Goal: Feedback & Contribution: Submit feedback/report problem

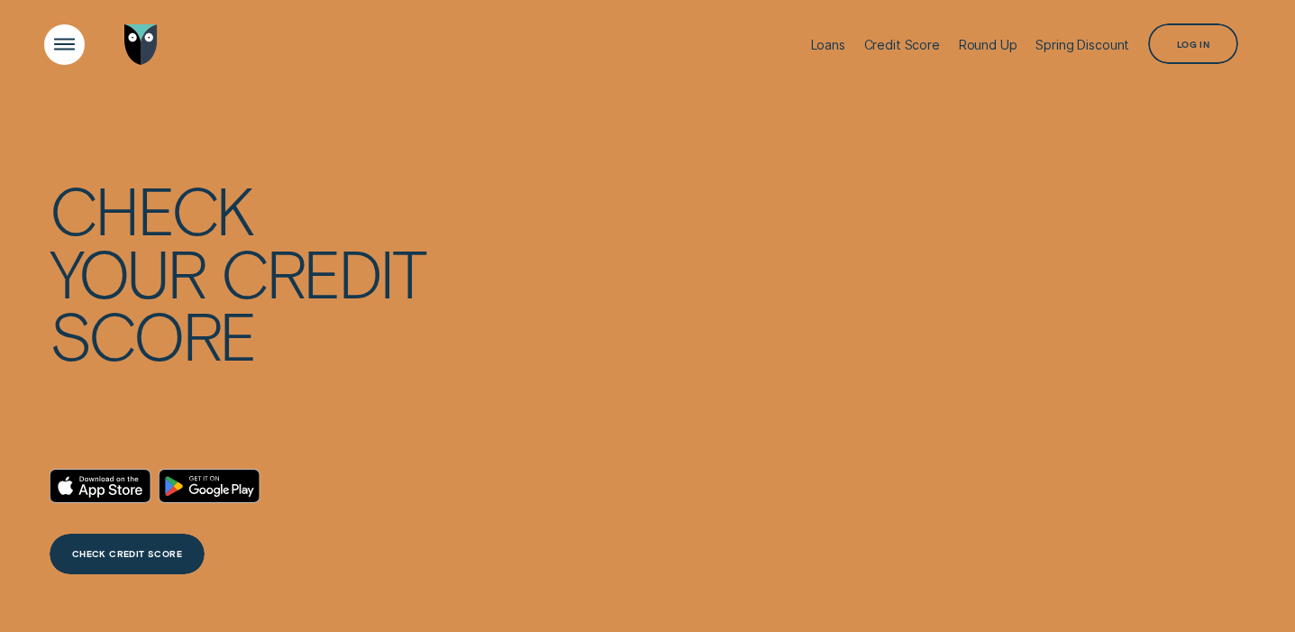
click at [63, 44] on div "Open Menu" at bounding box center [65, 45] width 58 height 58
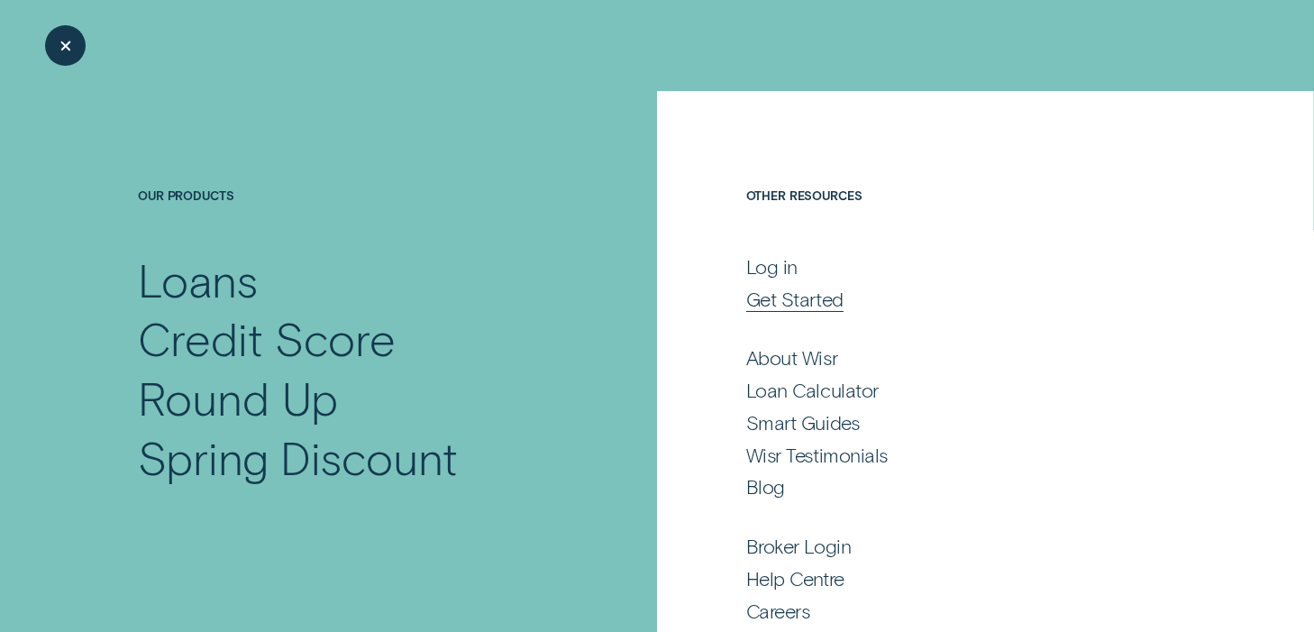
click at [768, 296] on div "Get Started" at bounding box center [794, 299] width 97 height 24
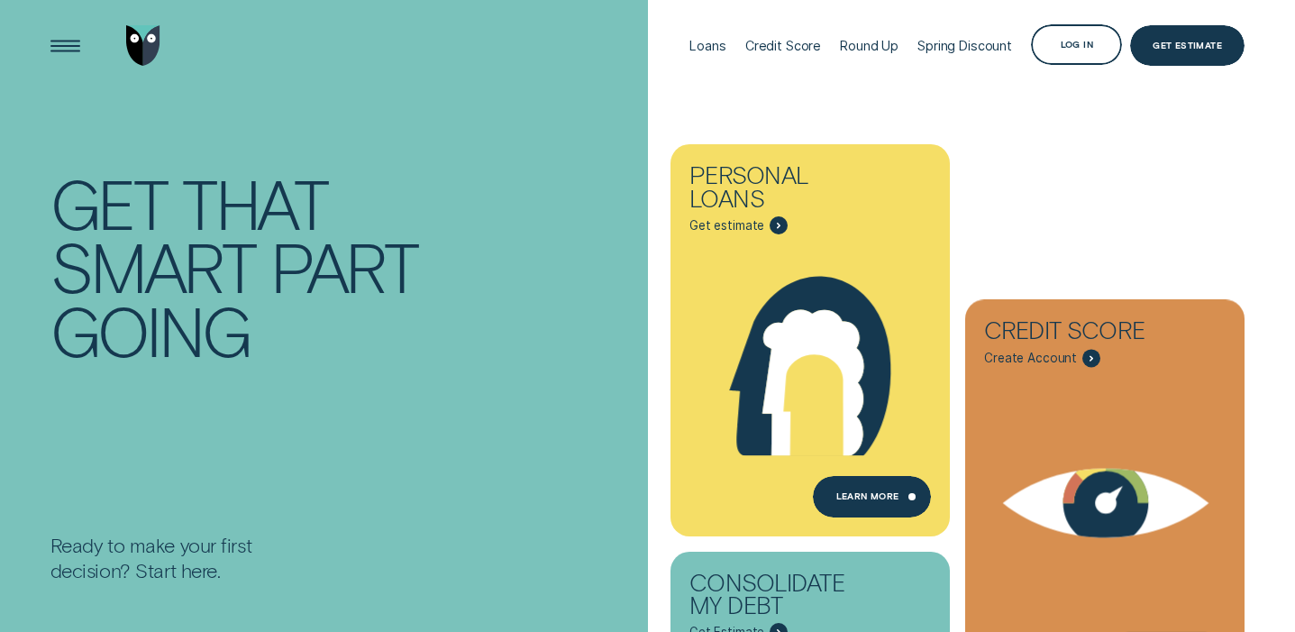
click at [1192, 44] on div "Get Estimate" at bounding box center [1187, 47] width 69 height 8
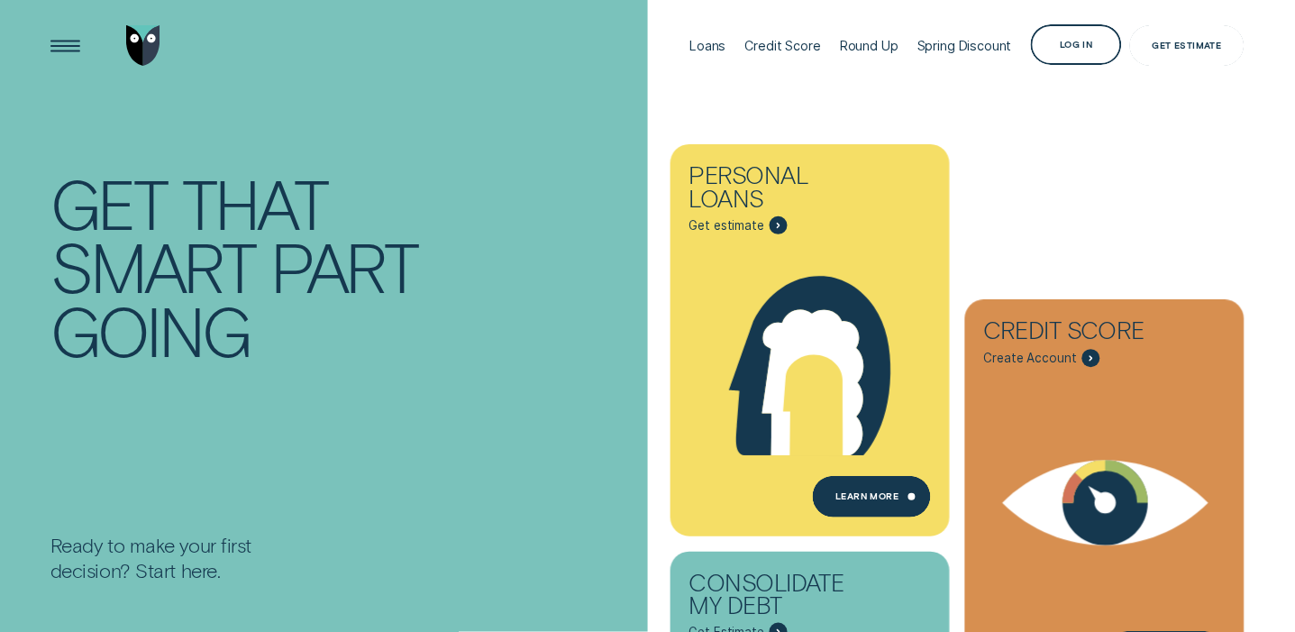
click at [717, 41] on div "Loans" at bounding box center [707, 45] width 36 height 15
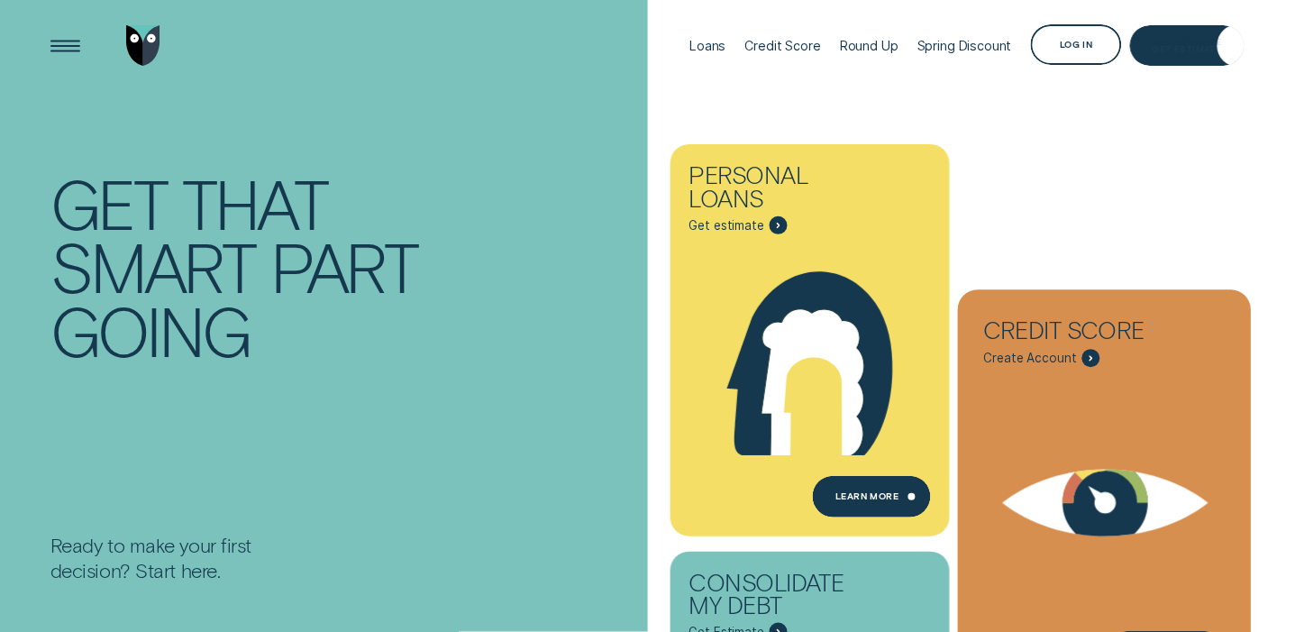
click at [1019, 320] on div "Credit Score" at bounding box center [1075, 334] width 183 height 31
click at [1018, 354] on span "Create Account" at bounding box center [1030, 358] width 93 height 15
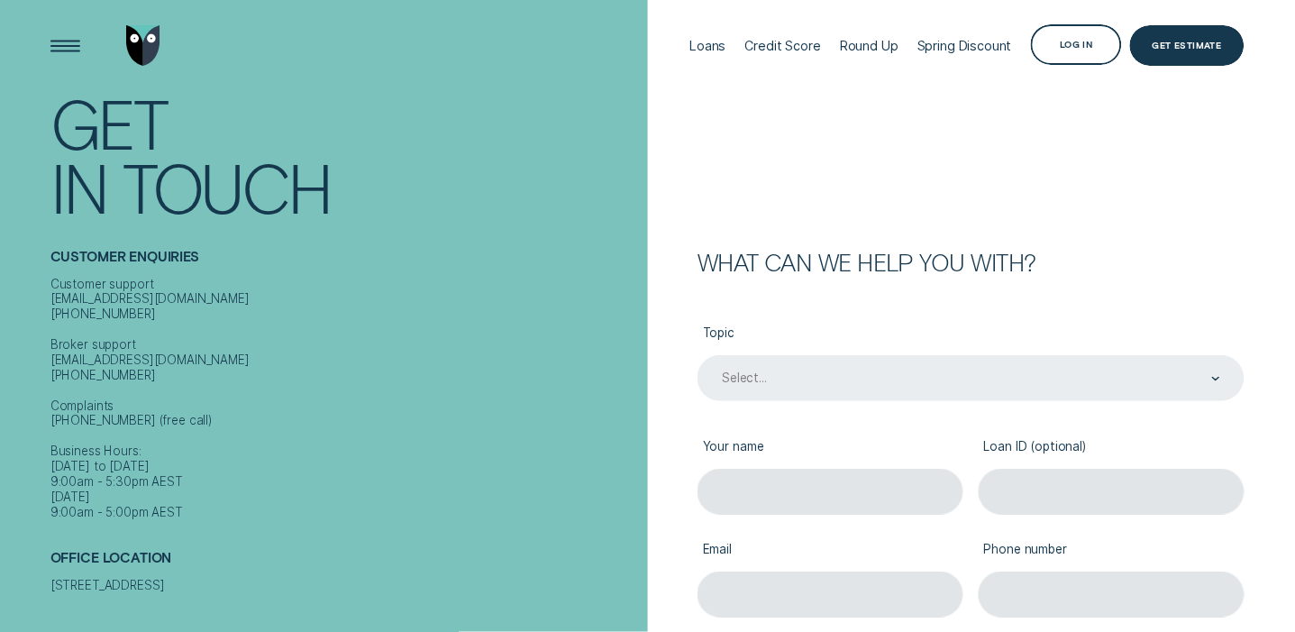
click at [1030, 383] on div "Select..." at bounding box center [971, 378] width 547 height 46
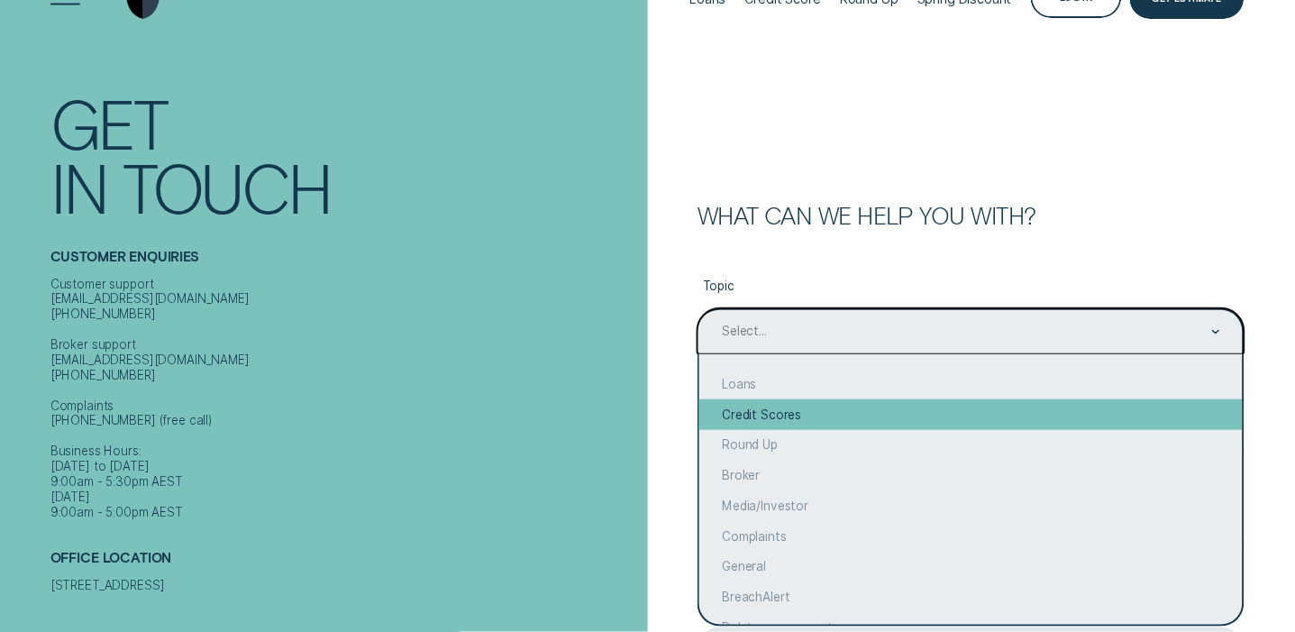
click at [970, 412] on div "Credit Scores" at bounding box center [970, 414] width 543 height 31
type input "Credit Scores"
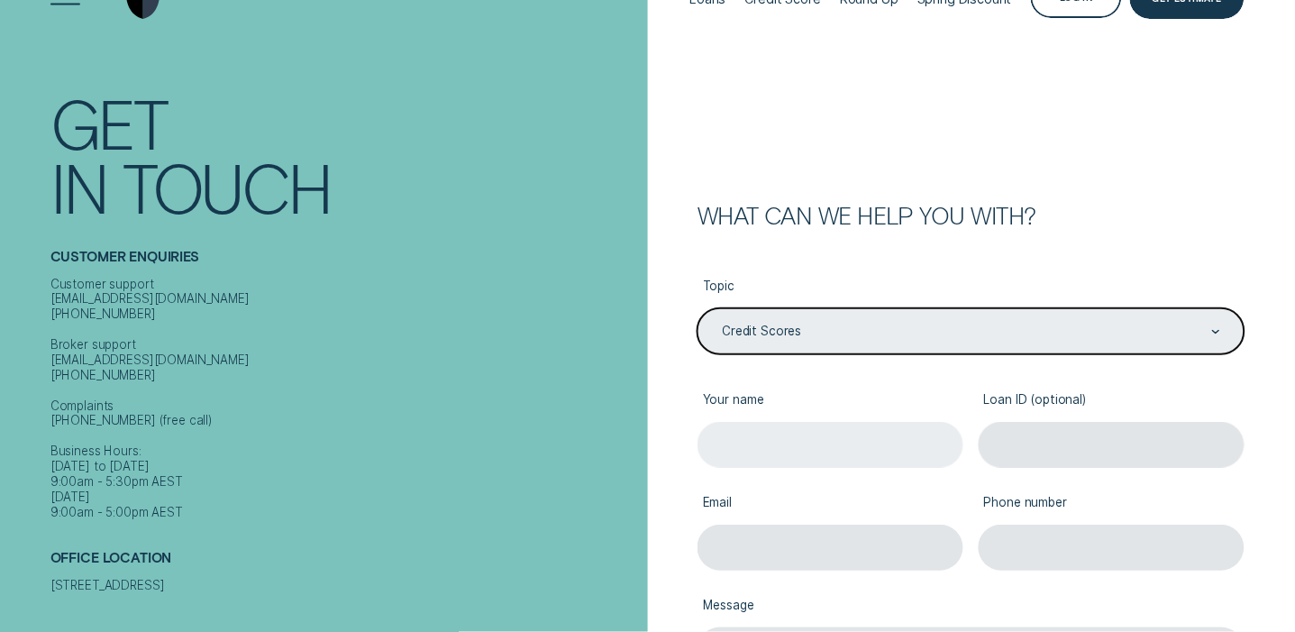
click at [883, 450] on input "Your name" at bounding box center [831, 445] width 266 height 46
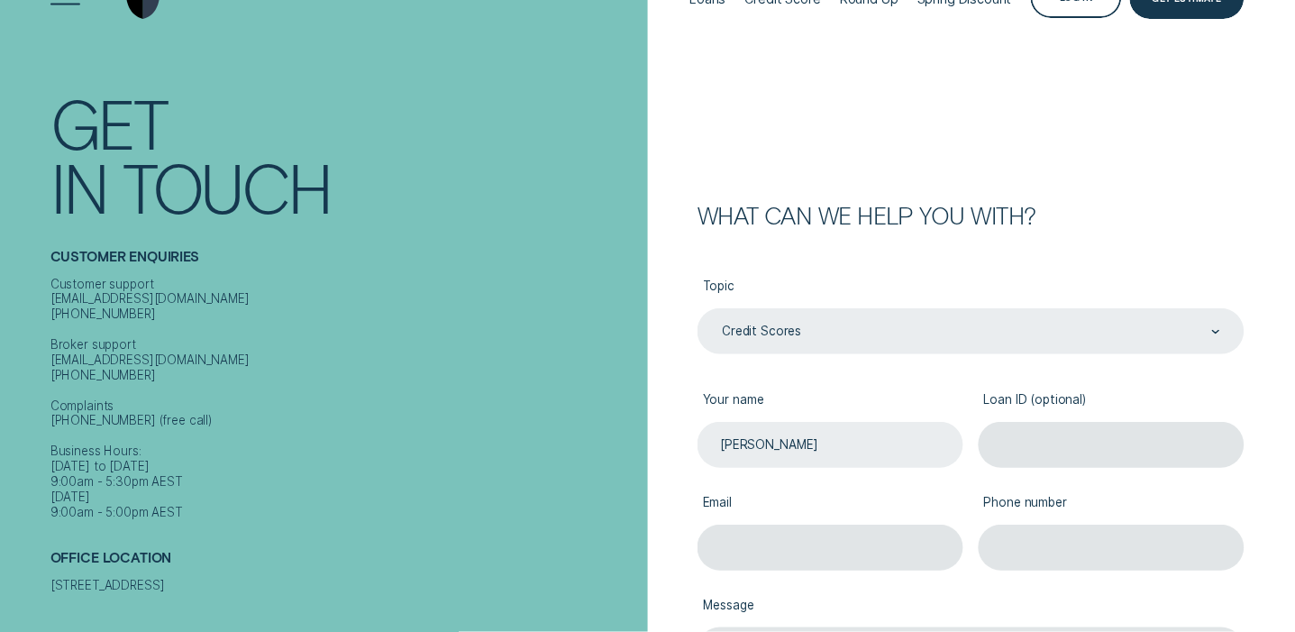
type input "darren stone"
type input "stonedarren62@gmail.com"
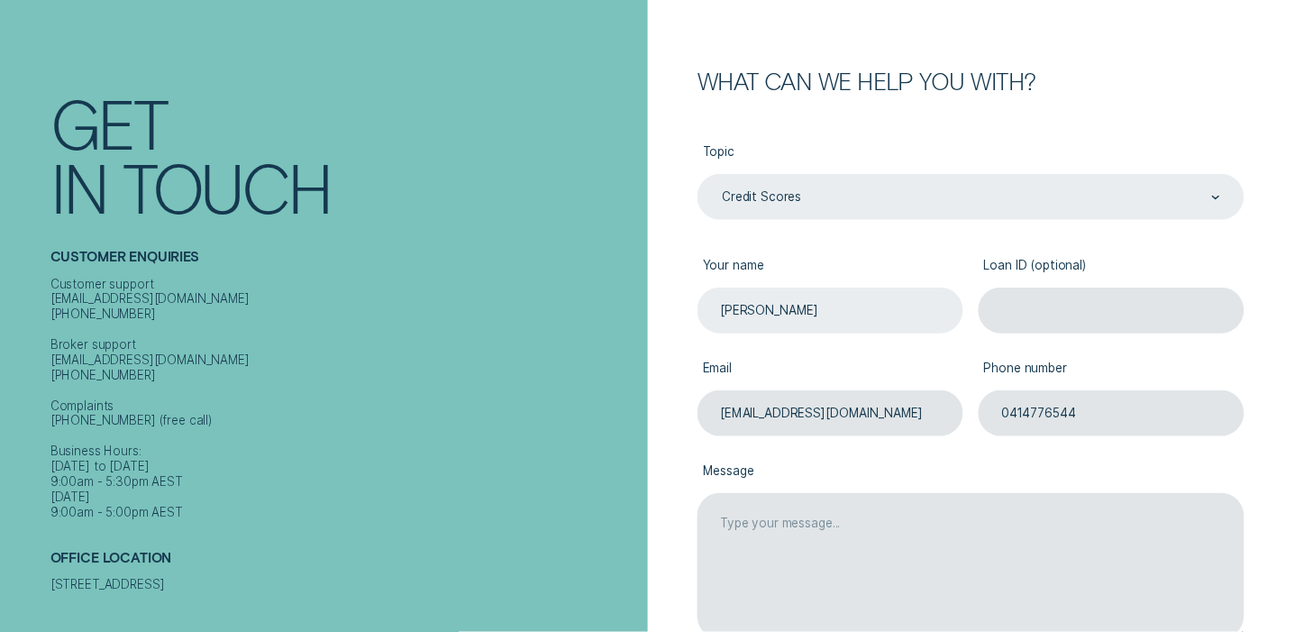
scroll to position [239, 0]
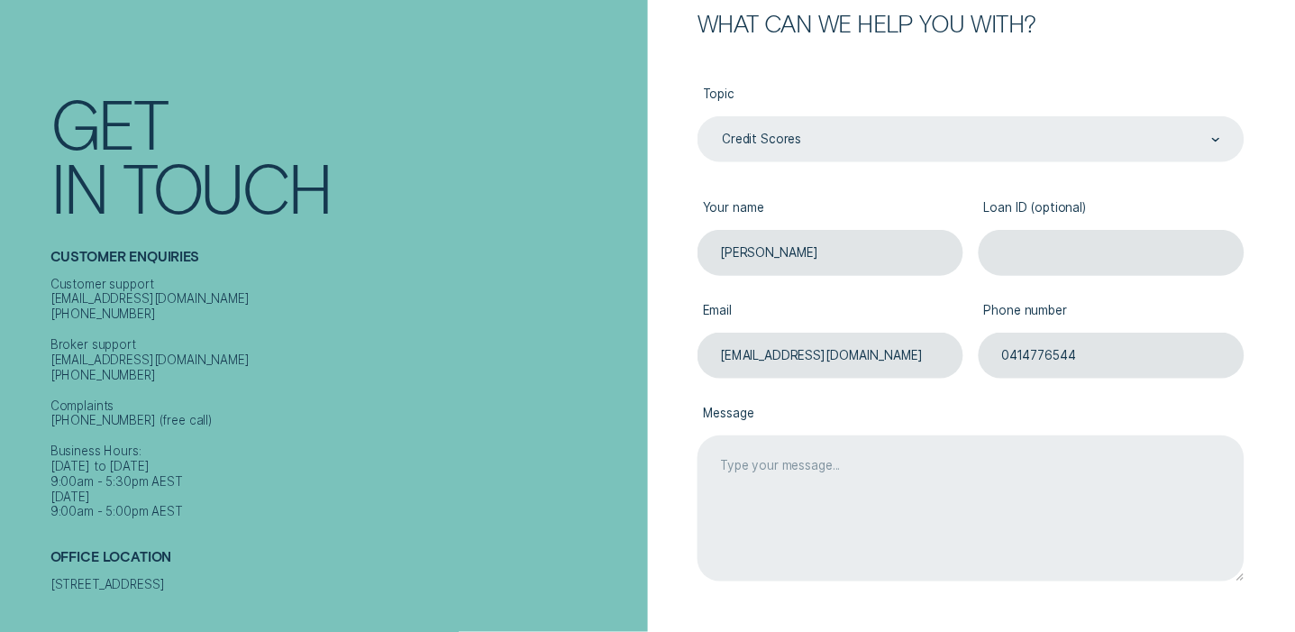
type input "0414776544"
click at [822, 487] on textarea "Message" at bounding box center [971, 508] width 547 height 146
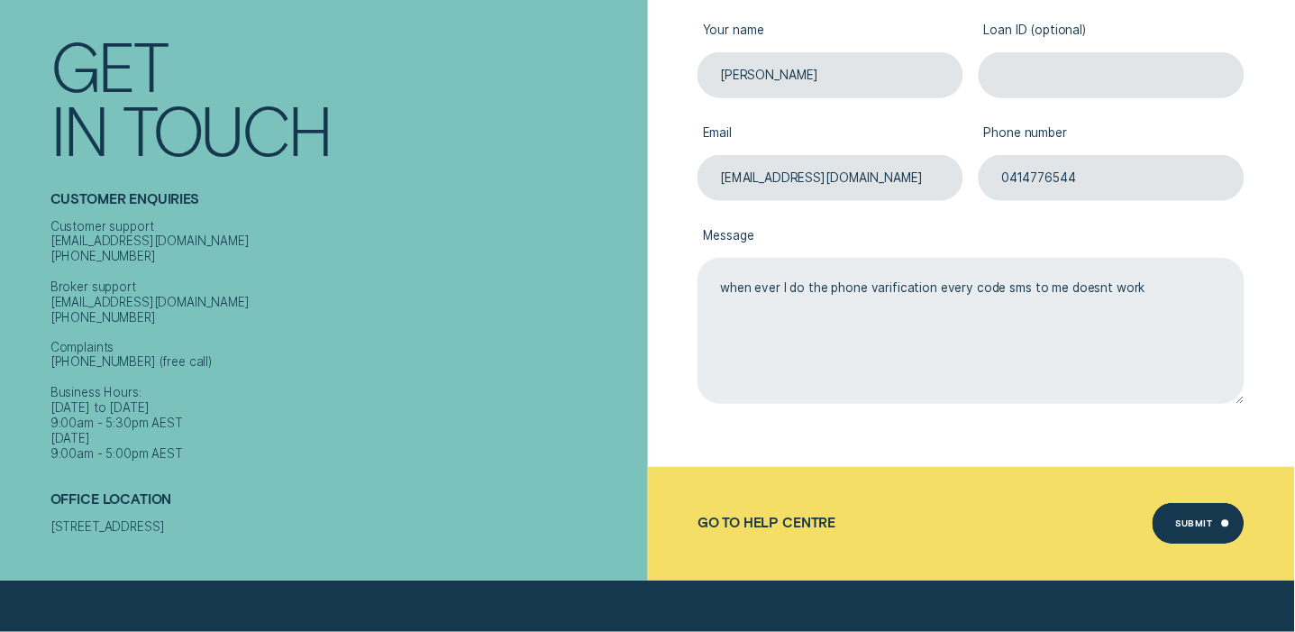
scroll to position [418, 0]
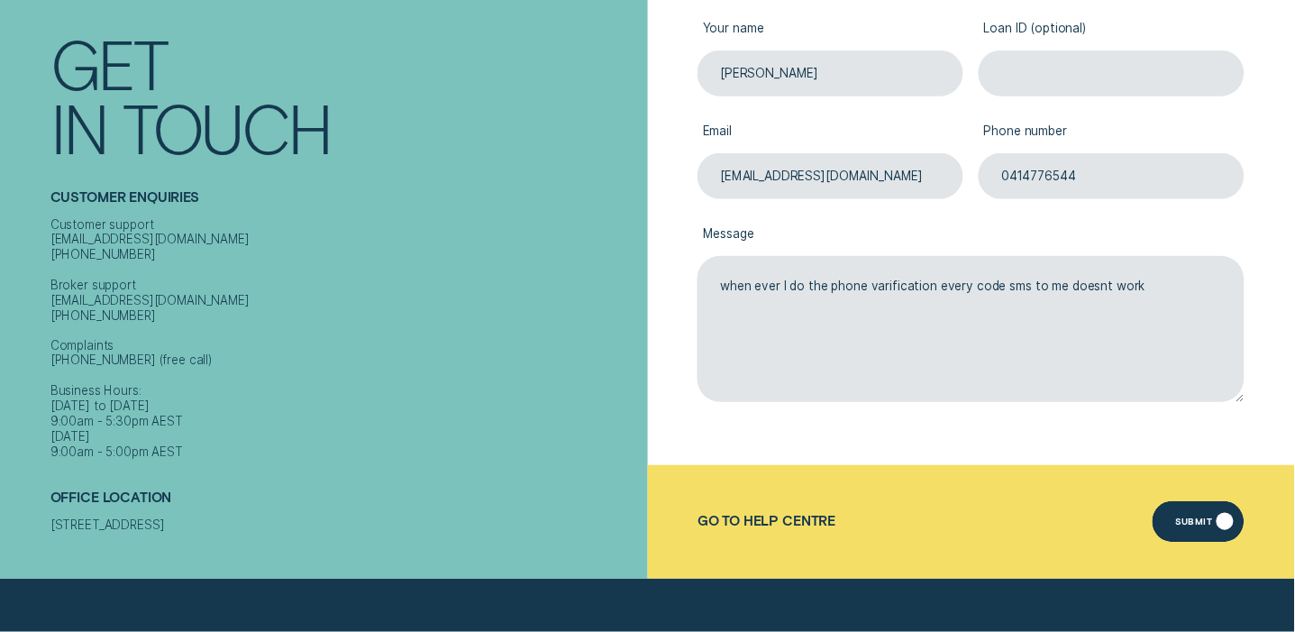
type textarea "when ever I do the phone varification every code sms to me doesnt work"
click at [1200, 520] on div "Submit" at bounding box center [1193, 524] width 37 height 8
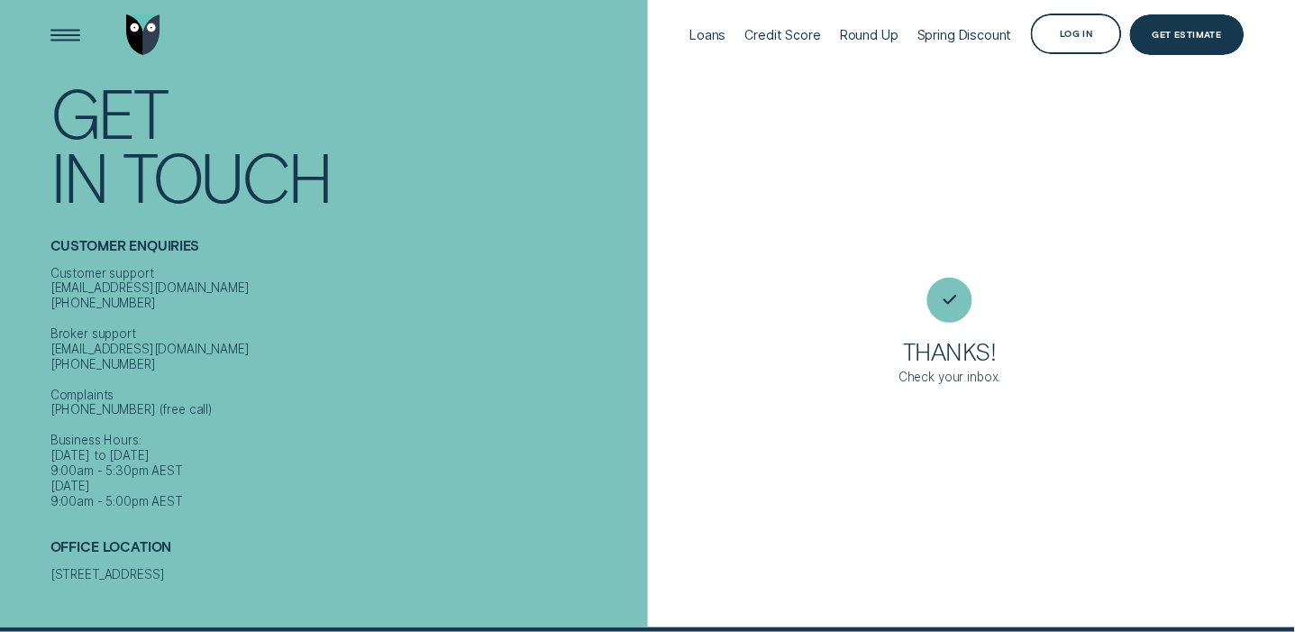
scroll to position [10, 0]
click at [809, 36] on div "Credit Score" at bounding box center [783, 35] width 76 height 15
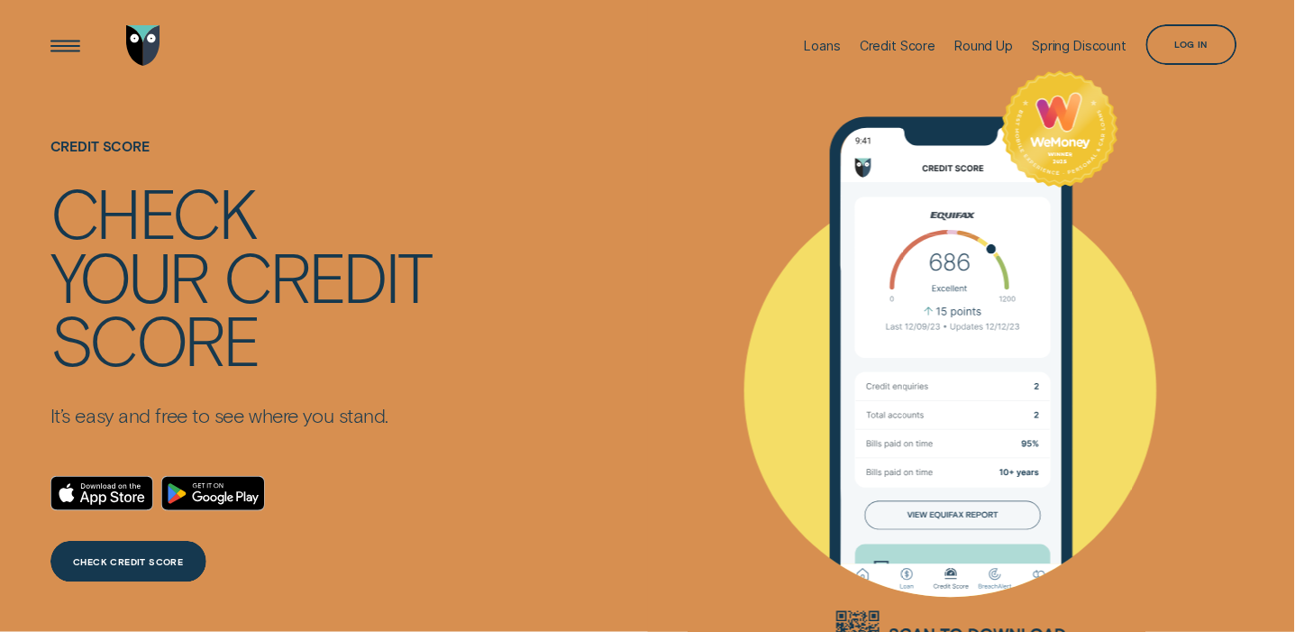
click at [1172, 38] on div "Log in" at bounding box center [1191, 44] width 91 height 41
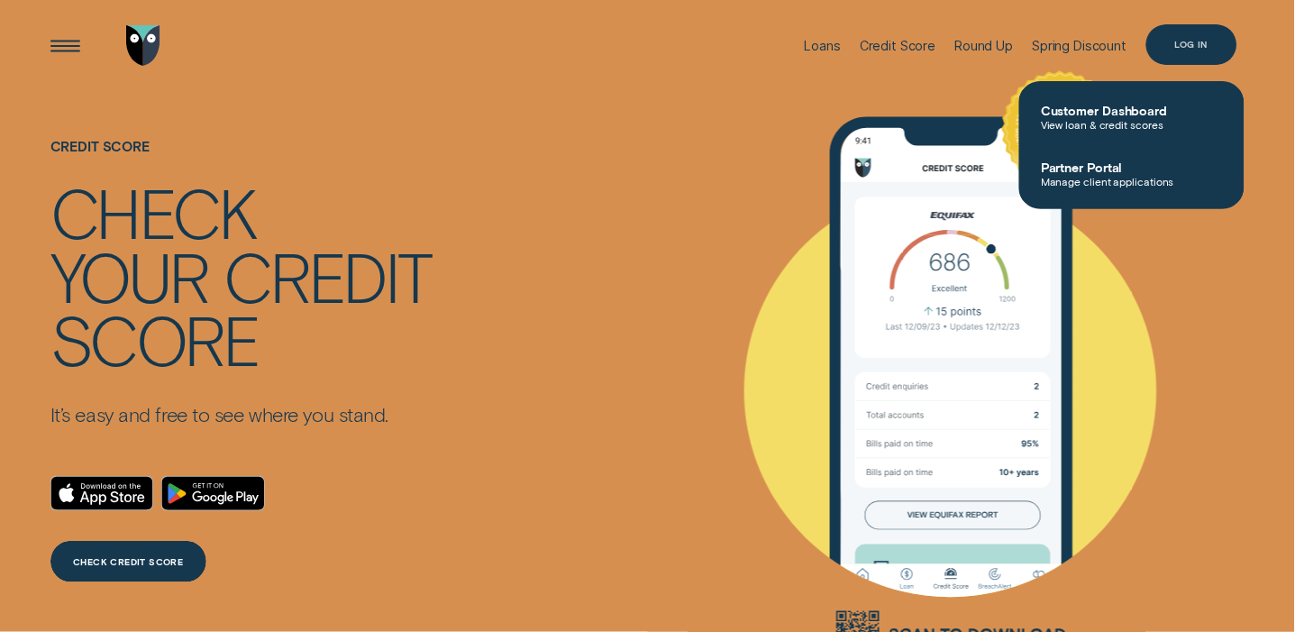
click at [1218, 44] on div "Log in" at bounding box center [1191, 44] width 91 height 41
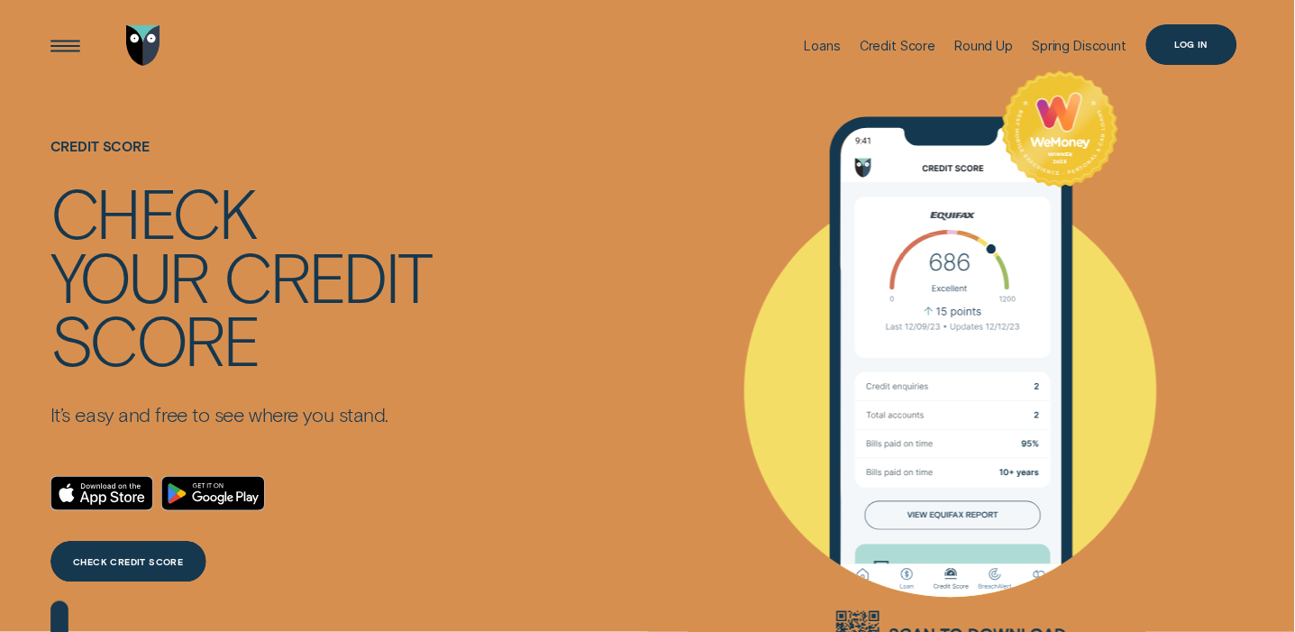
click at [1202, 42] on div "Log in" at bounding box center [1191, 45] width 32 height 8
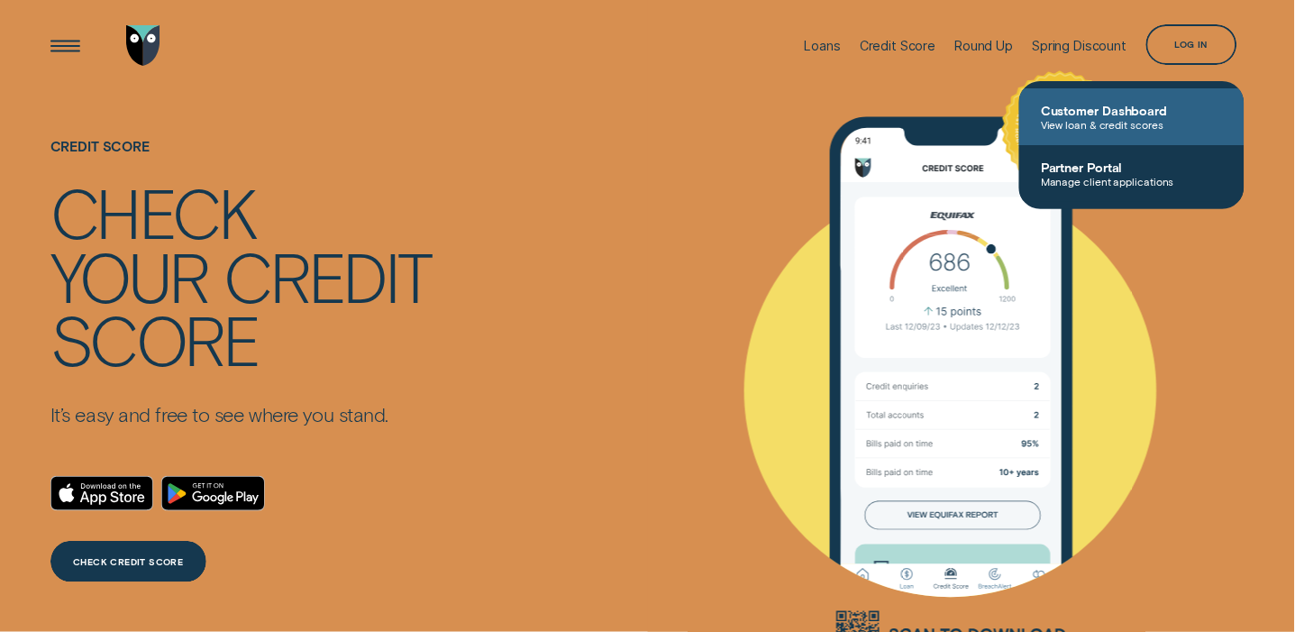
click at [1129, 112] on span "Customer Dashboard" at bounding box center [1132, 110] width 182 height 15
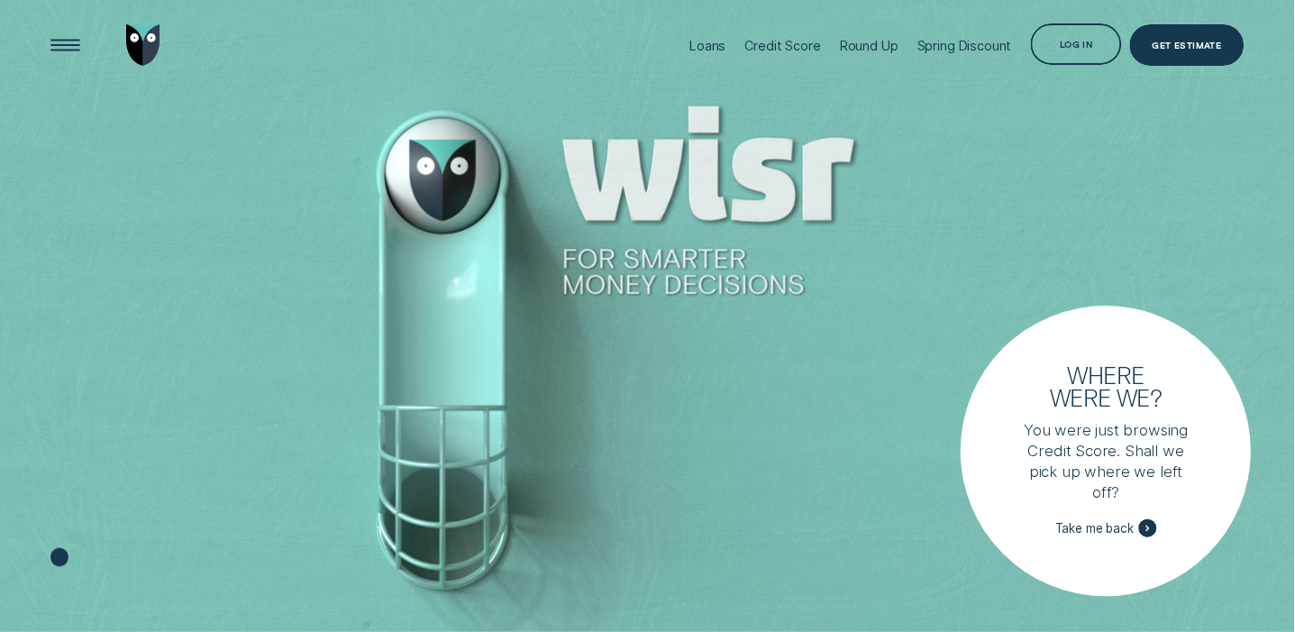
click at [1116, 455] on p "You were just browsing Credit Score. Shall we pick up where we left off?" at bounding box center [1107, 461] width 183 height 82
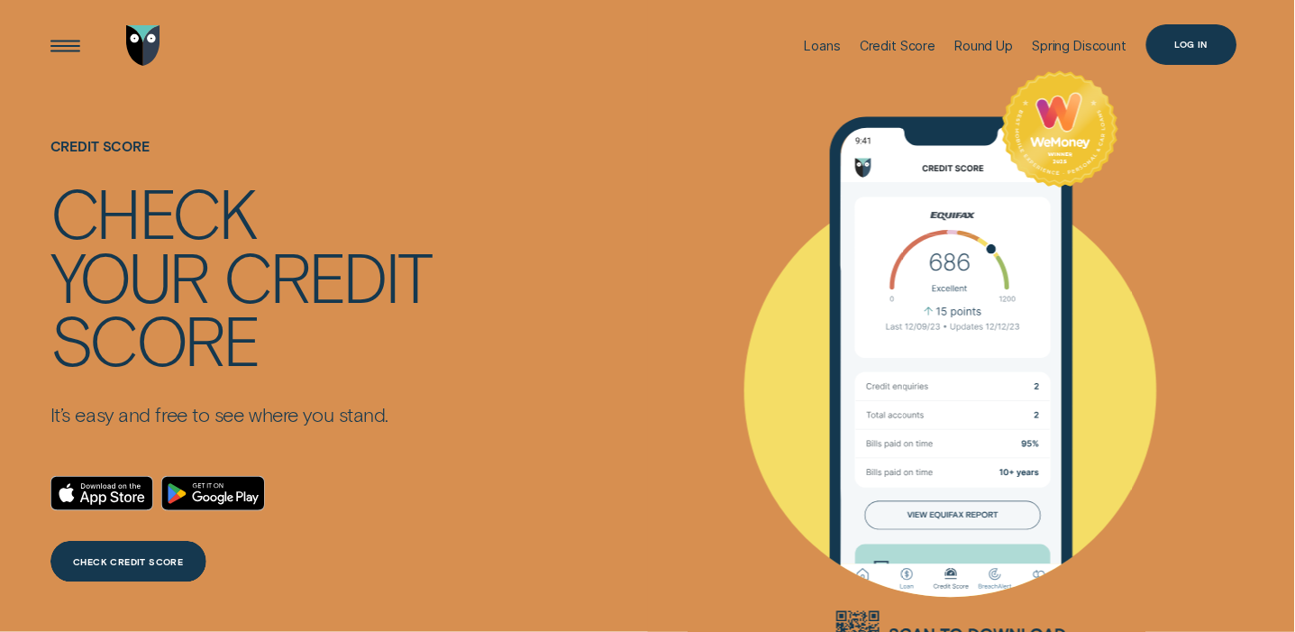
click at [1203, 45] on div "Log in" at bounding box center [1191, 45] width 32 height 8
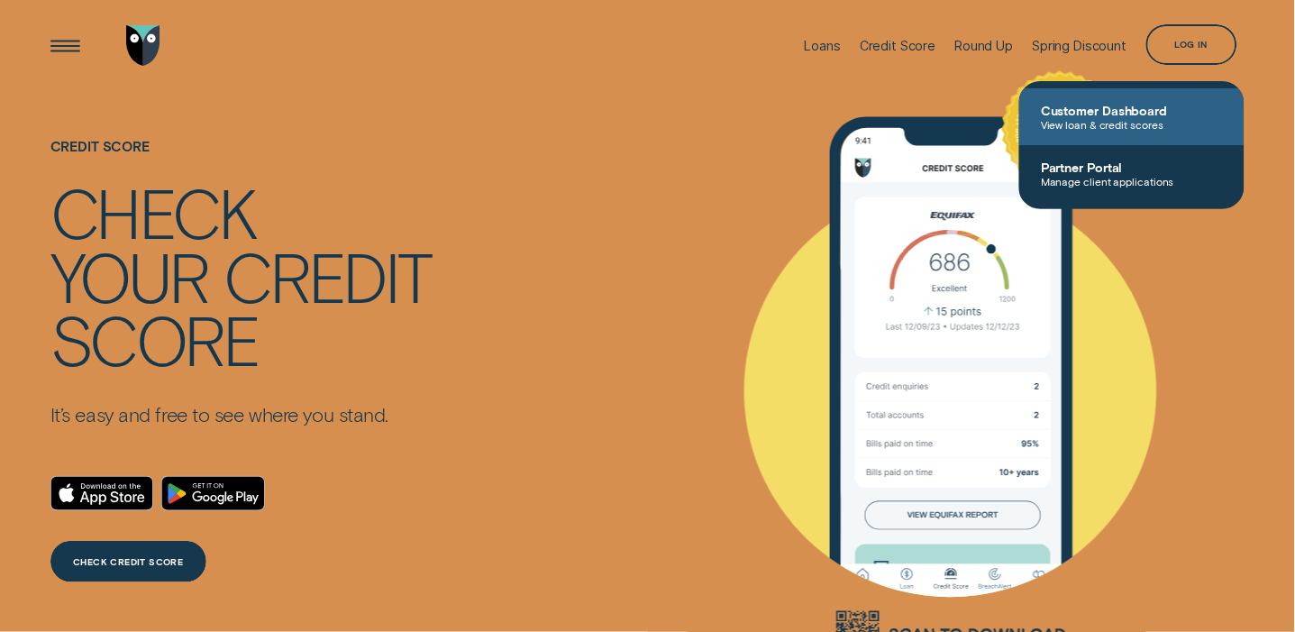
click at [1149, 116] on span "Customer Dashboard" at bounding box center [1132, 110] width 182 height 15
